Goal: Task Accomplishment & Management: Manage account settings

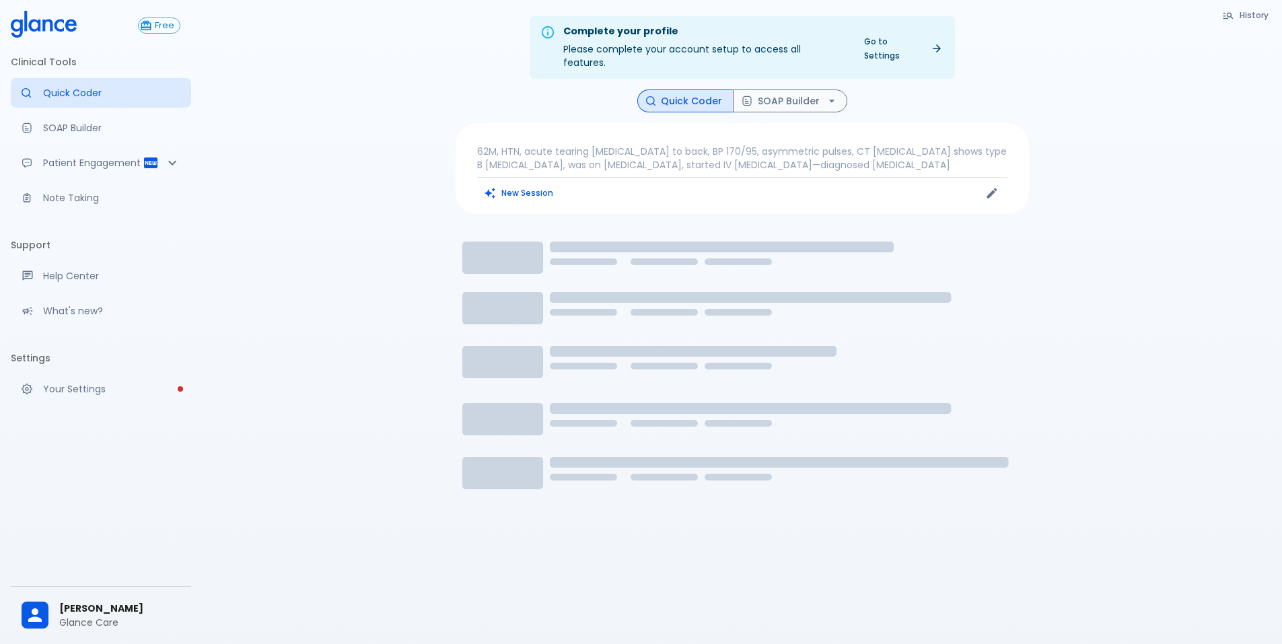
click at [114, 601] on span "[PERSON_NAME]" at bounding box center [119, 608] width 121 height 14
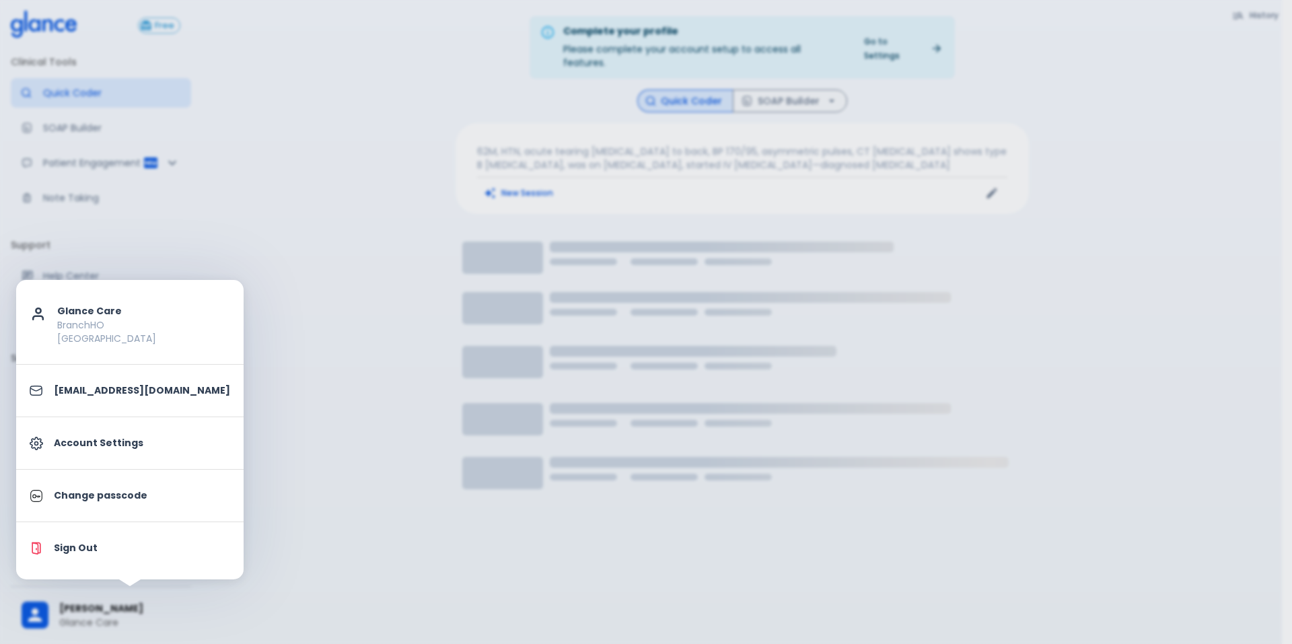
click at [131, 437] on p "Account Settings" at bounding box center [142, 443] width 176 height 14
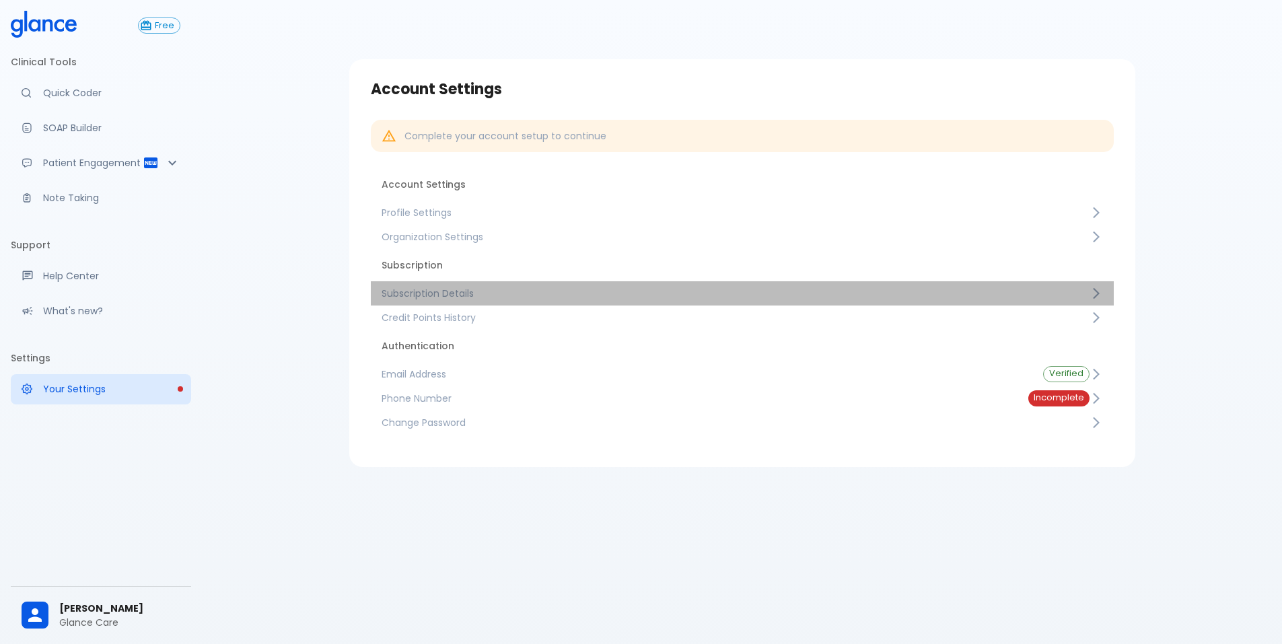
click at [459, 291] on span "Subscription Details" at bounding box center [735, 293] width 708 height 13
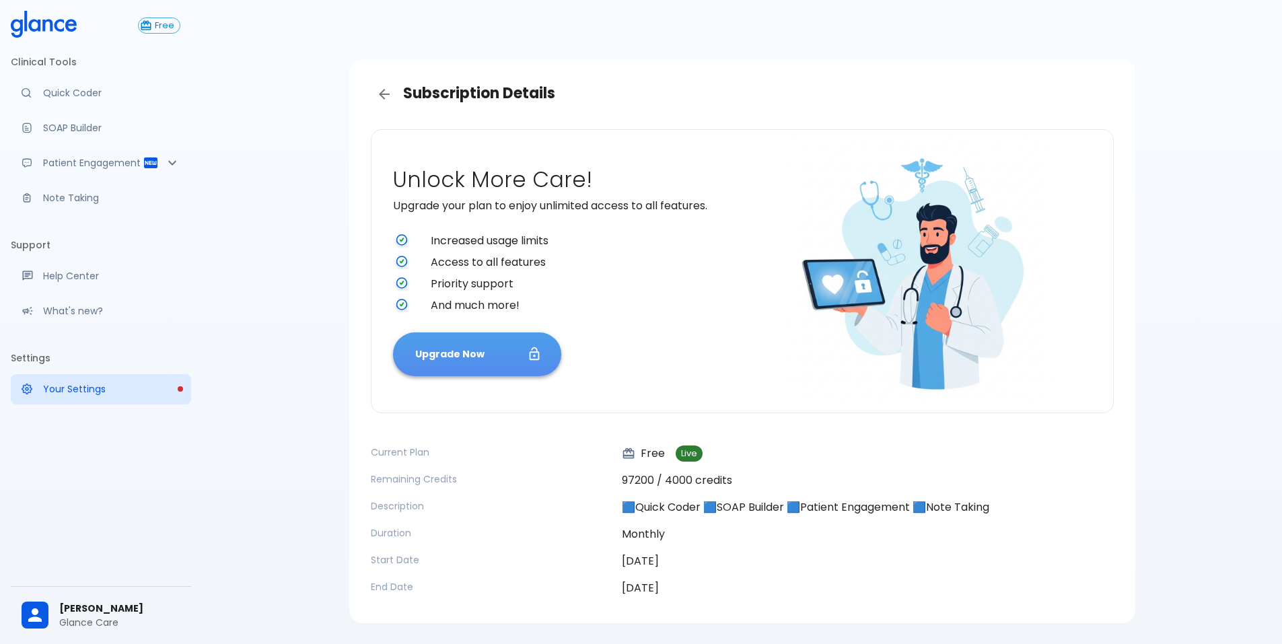
click at [462, 369] on button "Upgrade Now" at bounding box center [477, 354] width 168 height 44
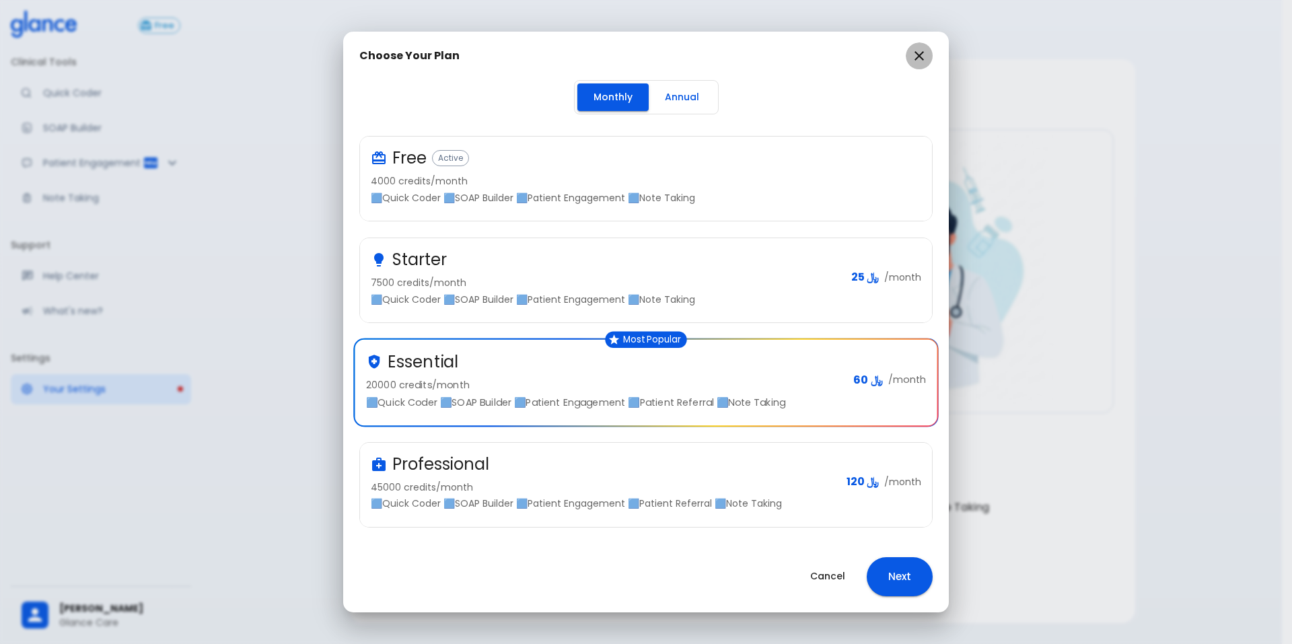
click at [915, 58] on icon "button" at bounding box center [919, 56] width 16 height 16
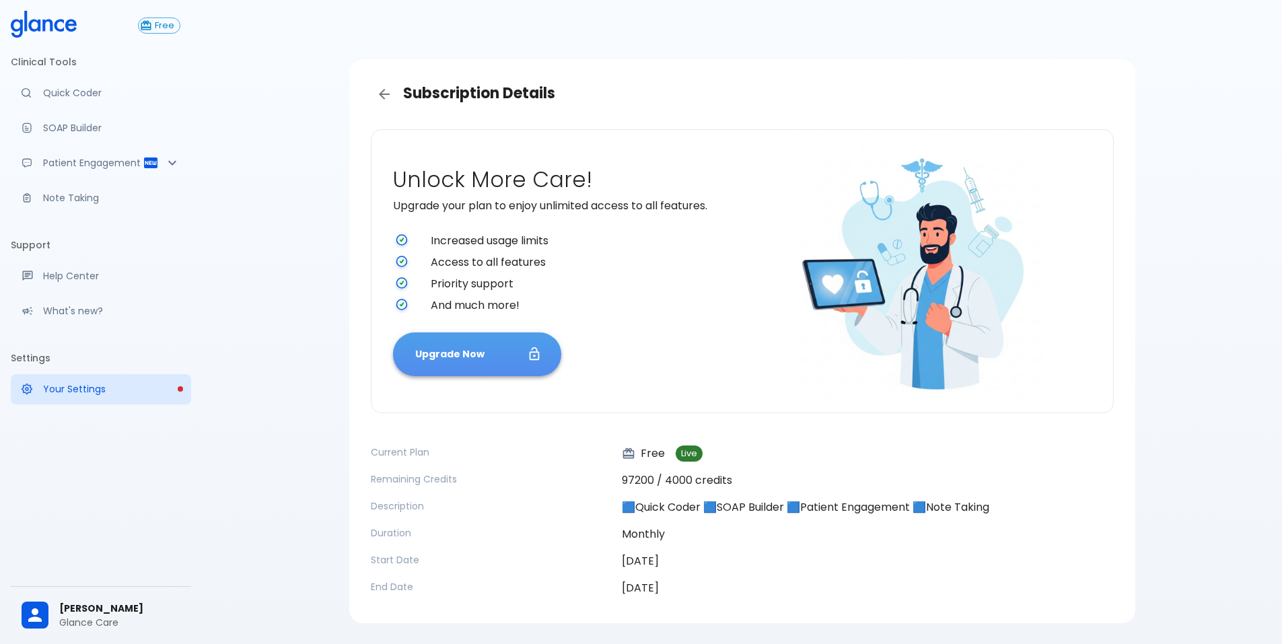
click at [519, 348] on button "Upgrade Now" at bounding box center [477, 354] width 168 height 44
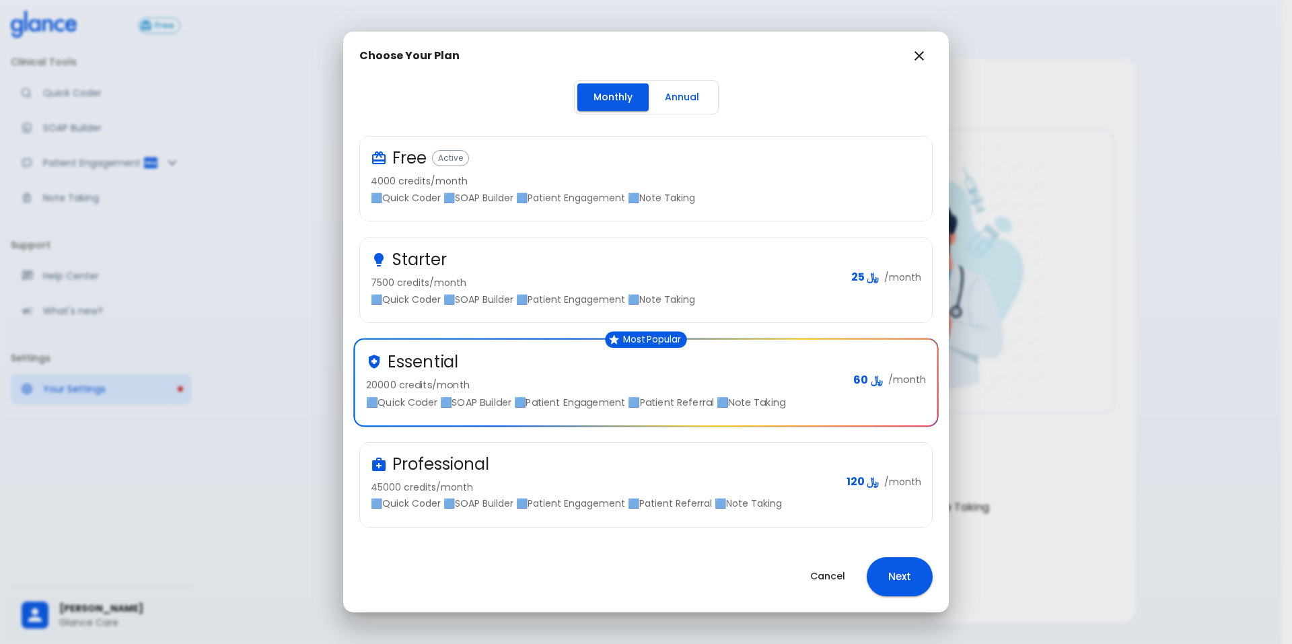
click at [659, 368] on div "Essential" at bounding box center [604, 362] width 476 height 22
click at [262, 403] on div "Choose Your Plan Monthly Annual Free Active 4000 credits/month 🟦Quick Coder 🟦SO…" at bounding box center [646, 322] width 1292 height 644
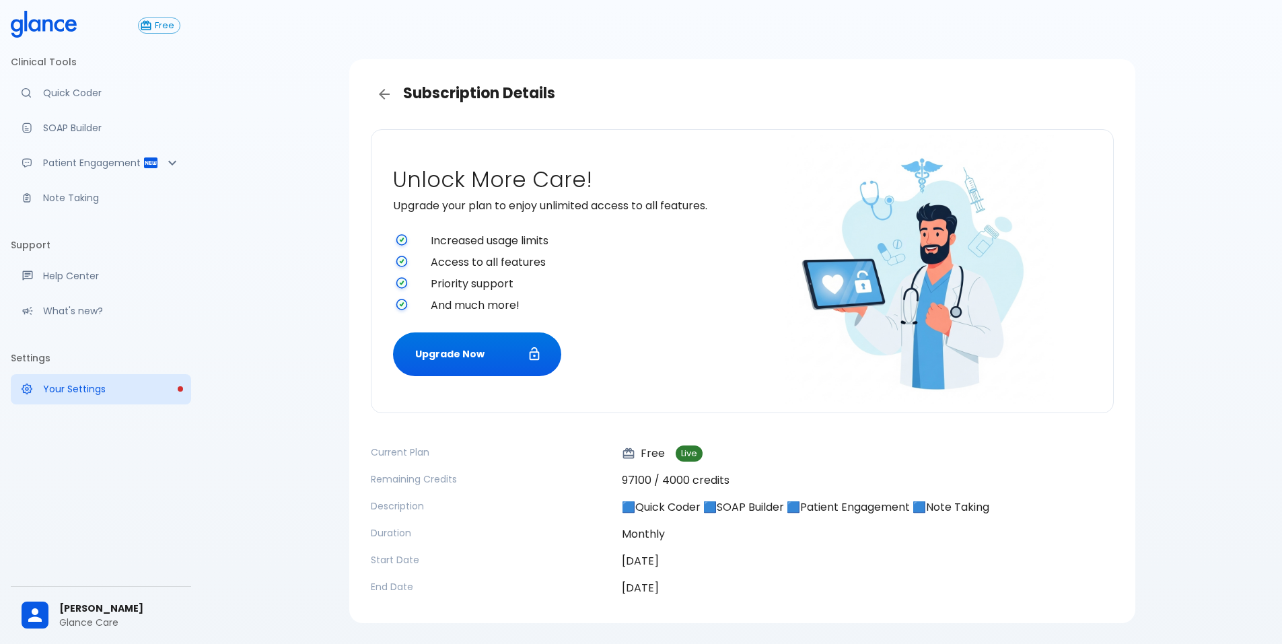
click at [129, 601] on span "[PERSON_NAME]" at bounding box center [119, 608] width 121 height 14
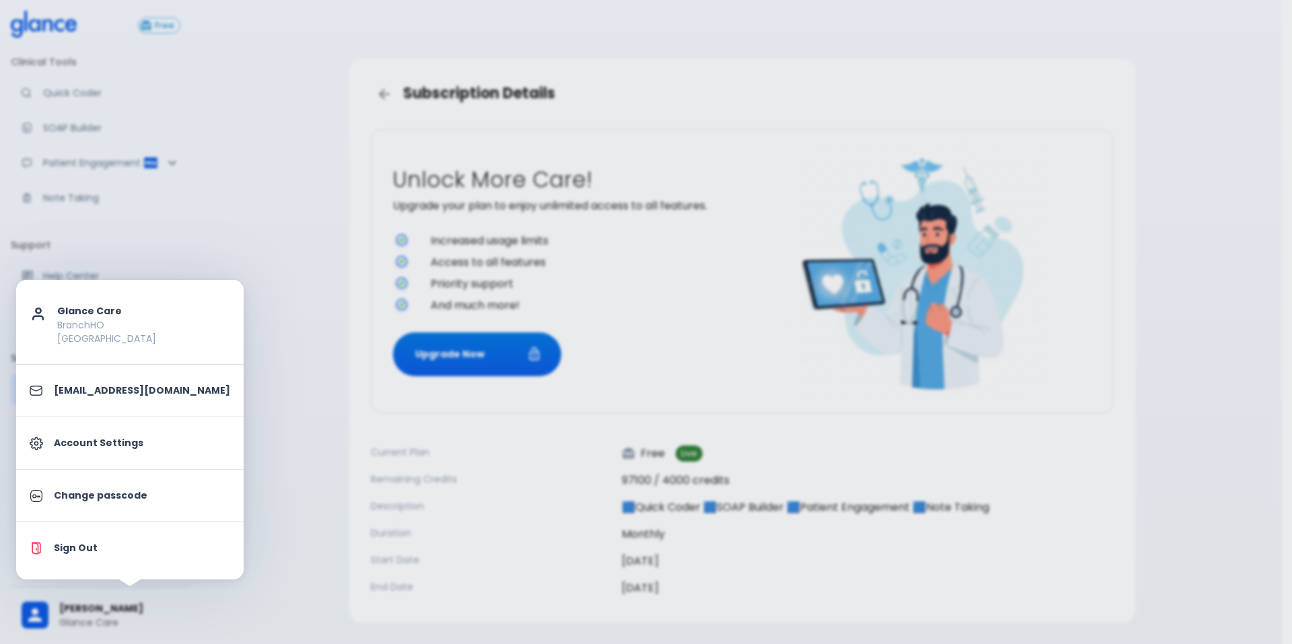
click at [116, 552] on p "Sign Out" at bounding box center [142, 548] width 176 height 14
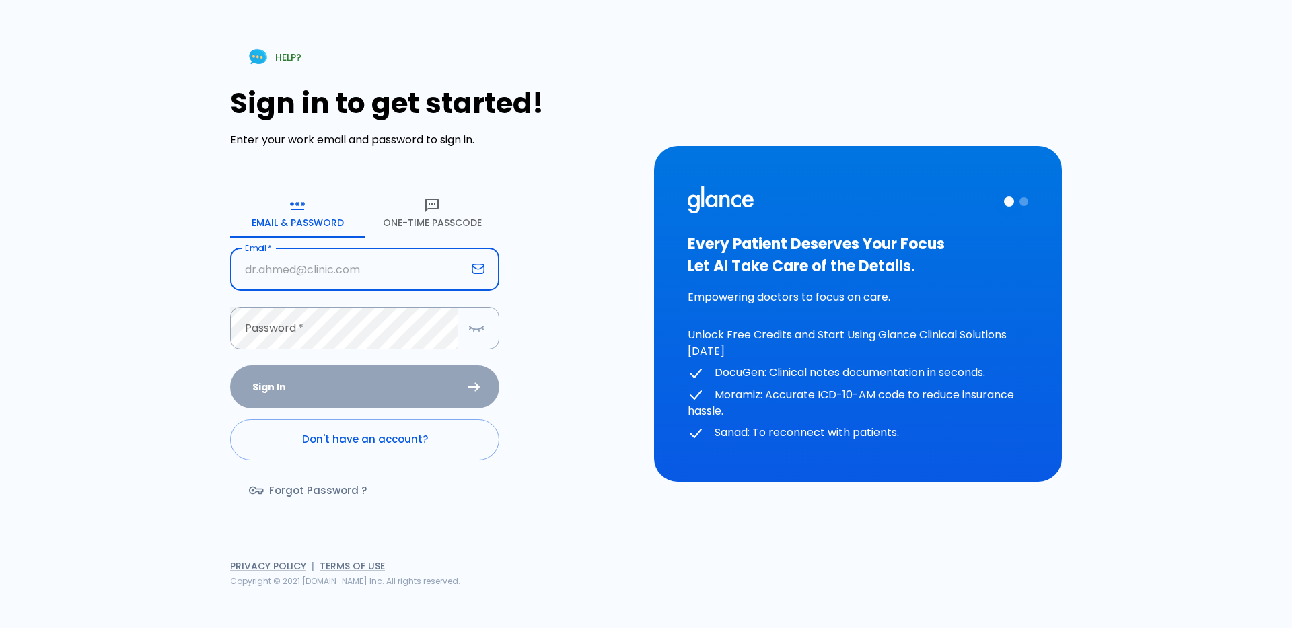
click at [342, 270] on input "text" at bounding box center [348, 269] width 236 height 42
type input "hr"
click at [710, 90] on div "HELP? Sign in to get started! Enter your work email and password to sign in. Em…" at bounding box center [637, 306] width 1017 height 644
click at [433, 217] on button "One-Time Passcode" at bounding box center [432, 213] width 135 height 48
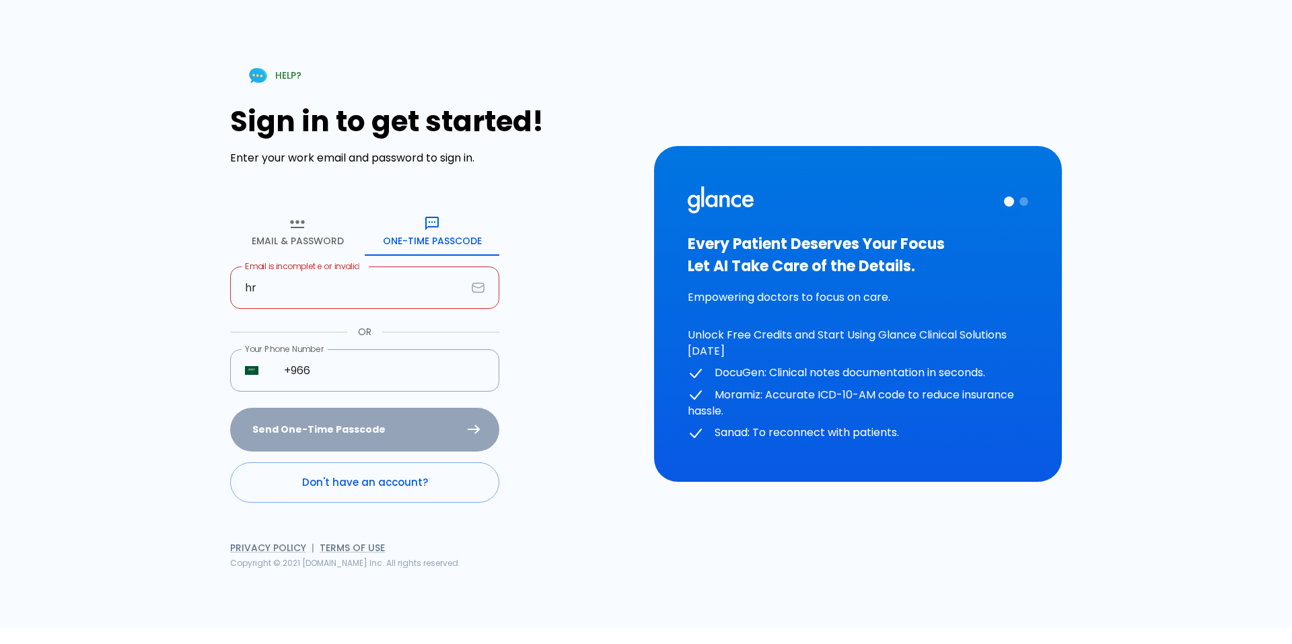
click at [340, 291] on input "hr" at bounding box center [348, 287] width 236 height 42
click at [339, 291] on input "hr" at bounding box center [348, 287] width 236 height 42
click at [354, 291] on input "hr" at bounding box center [348, 287] width 236 height 42
click at [344, 299] on input "hr@" at bounding box center [348, 287] width 236 height 42
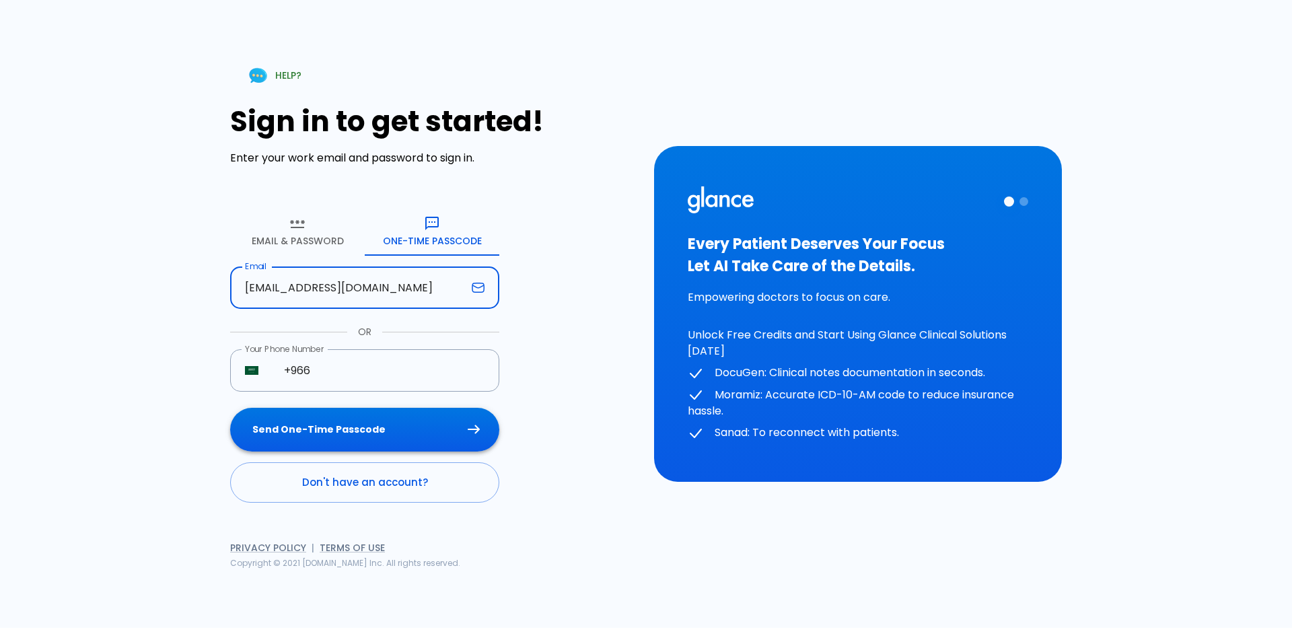
type input "[EMAIL_ADDRESS][DOMAIN_NAME]"
click at [418, 435] on button "Send One-Time Passcode" at bounding box center [364, 430] width 269 height 44
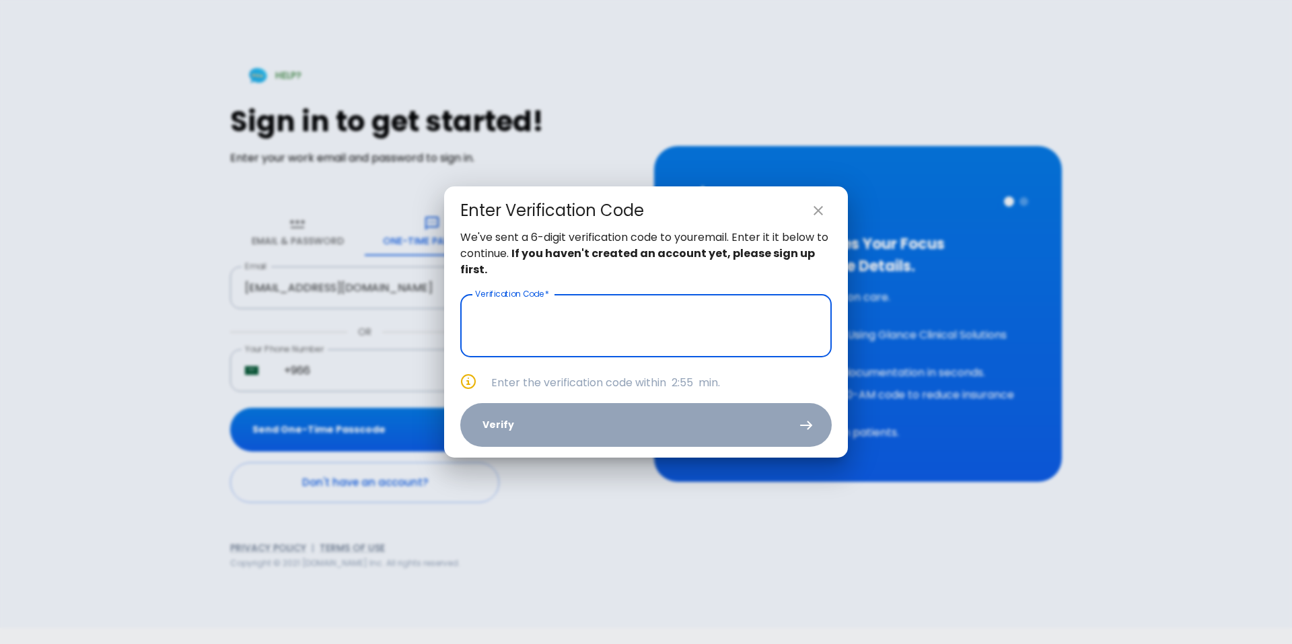
click at [641, 325] on input "text" at bounding box center [645, 325] width 371 height 63
click at [610, 336] on input "text" at bounding box center [645, 325] width 371 height 63
paste input "text"
paste input "1 3 2 2 5 0"
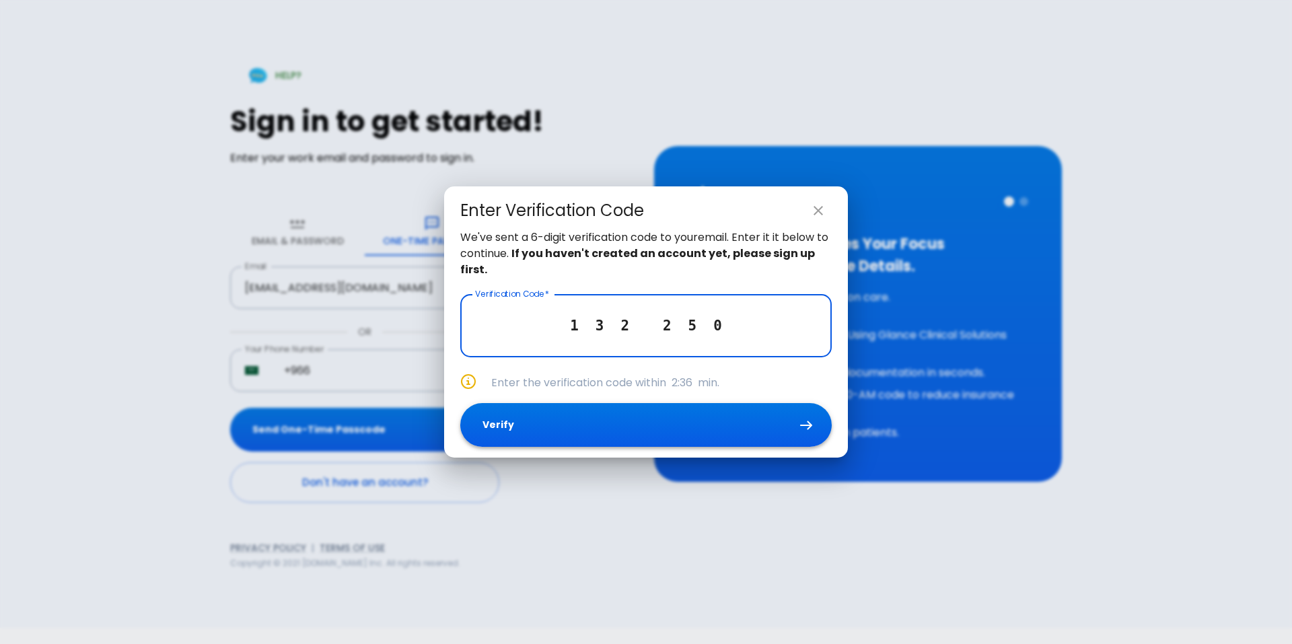
type input "1 3 2 2 5 0"
click at [625, 419] on button "Verify" at bounding box center [645, 425] width 371 height 44
